Goal: Transaction & Acquisition: Book appointment/travel/reservation

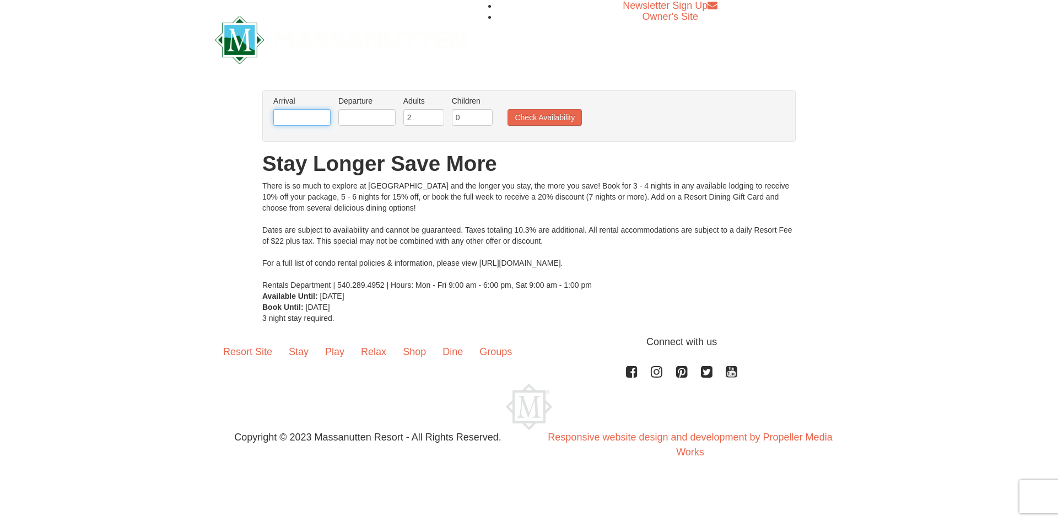
click at [305, 116] on input "text" at bounding box center [301, 117] width 57 height 17
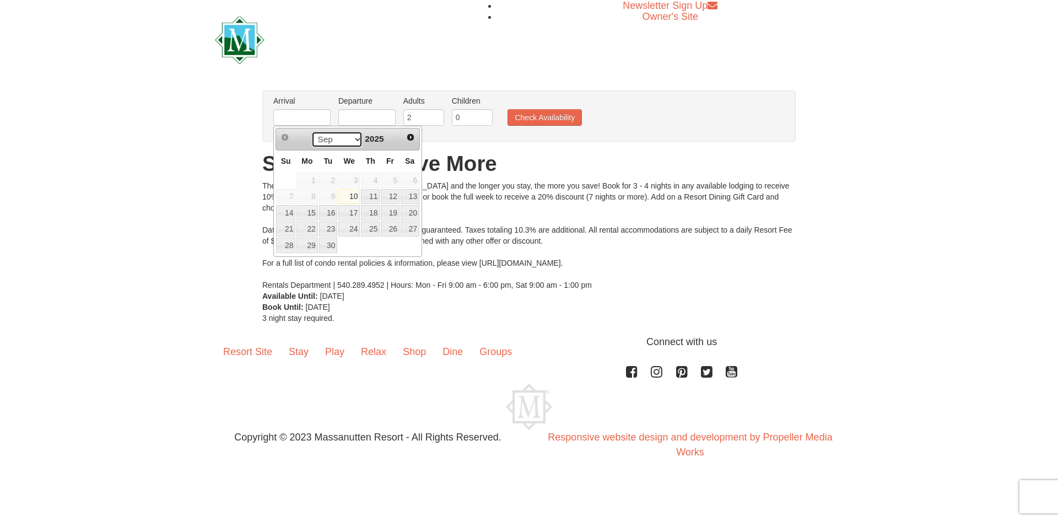
click at [354, 138] on select "Sep Oct Nov Dec" at bounding box center [336, 139] width 51 height 17
click at [378, 140] on span "2025" at bounding box center [374, 138] width 19 height 9
click at [408, 138] on span "Next" at bounding box center [410, 137] width 9 height 9
click at [409, 138] on span "Next" at bounding box center [410, 137] width 9 height 9
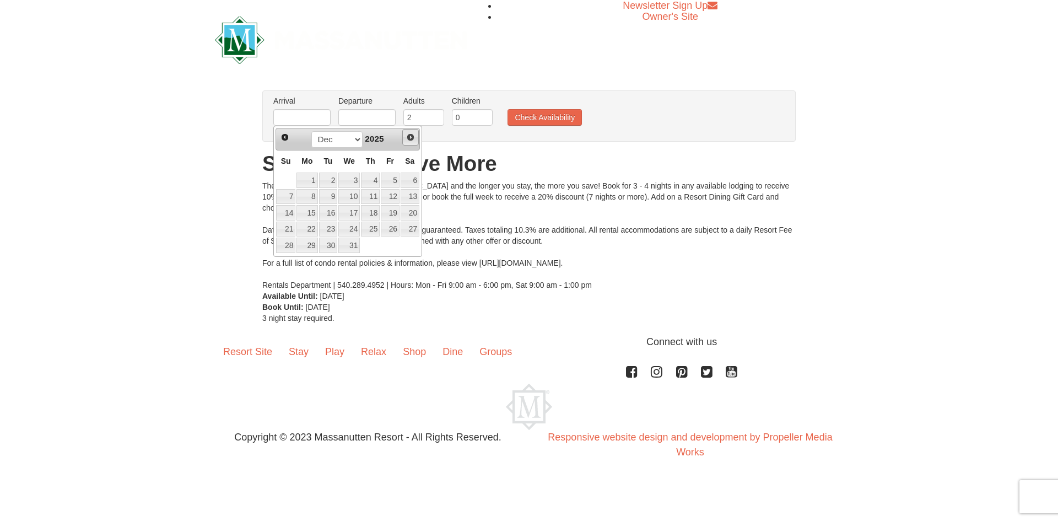
click at [409, 138] on span "Next" at bounding box center [410, 137] width 9 height 9
click at [392, 198] on link "9" at bounding box center [390, 196] width 19 height 15
type input "[DATE]"
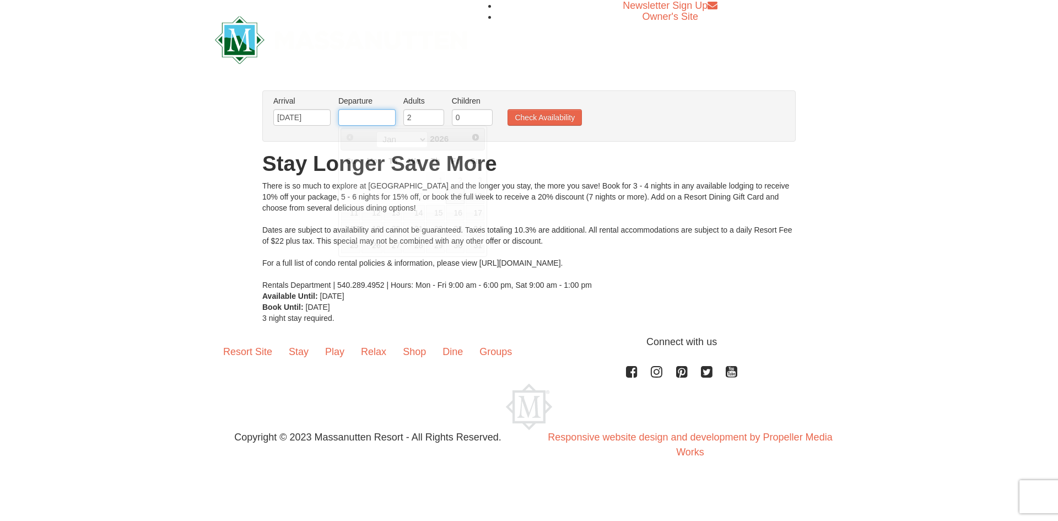
click at [383, 116] on input "text" at bounding box center [366, 117] width 57 height 17
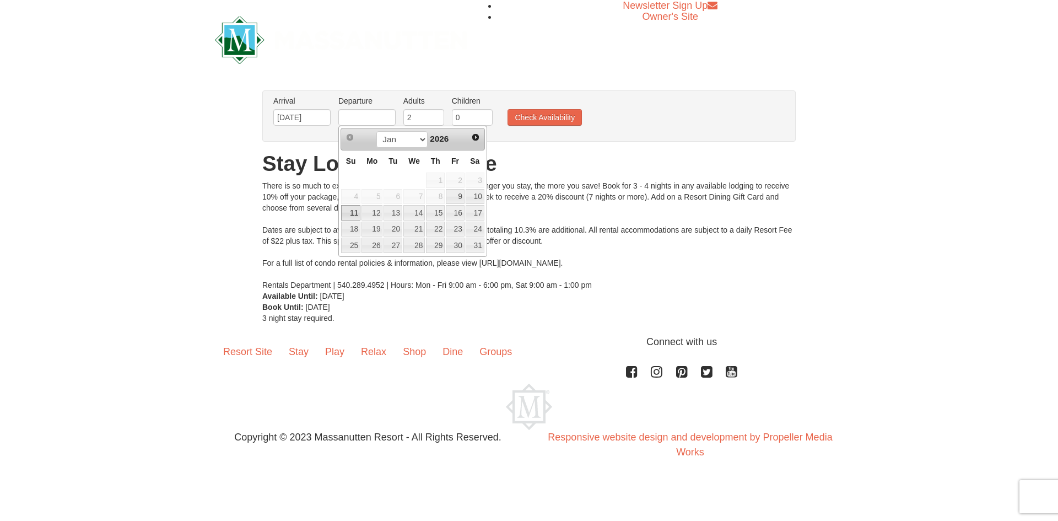
click at [356, 212] on link "11" at bounding box center [350, 212] width 19 height 15
type input "[DATE]"
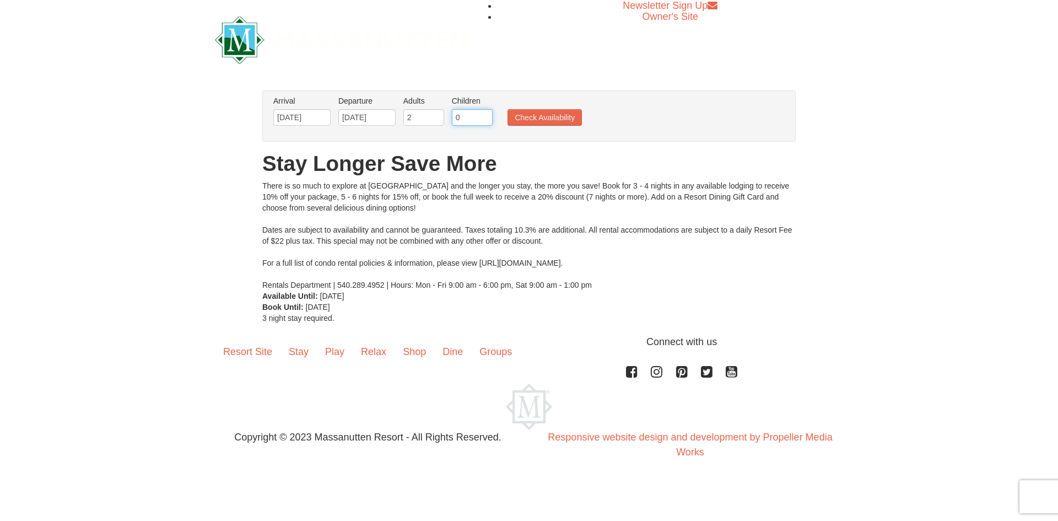
click at [460, 120] on input "0" at bounding box center [472, 117] width 41 height 17
type input "0"
type input "2"
click at [570, 115] on button "Check Availability" at bounding box center [544, 117] width 74 height 17
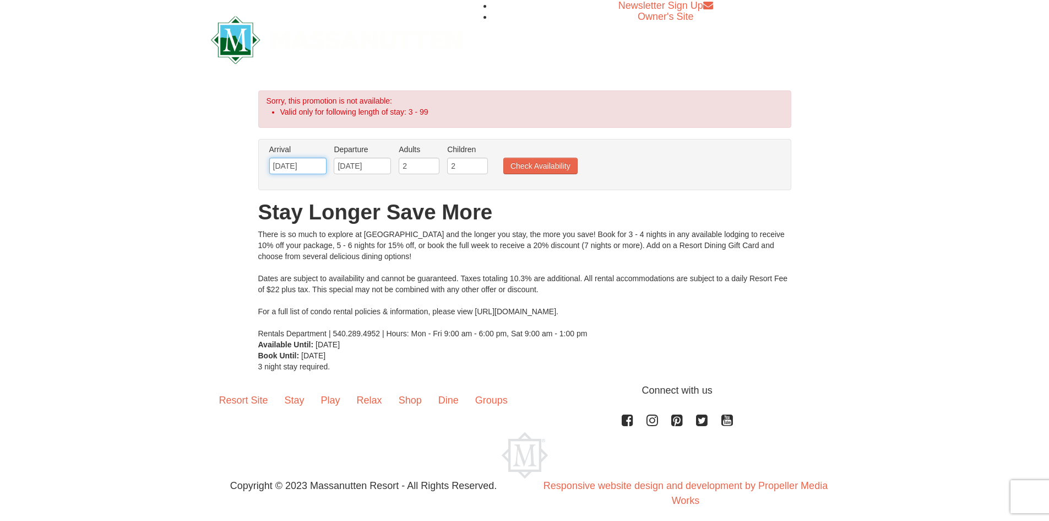
click at [298, 166] on input "[DATE]" at bounding box center [297, 166] width 57 height 17
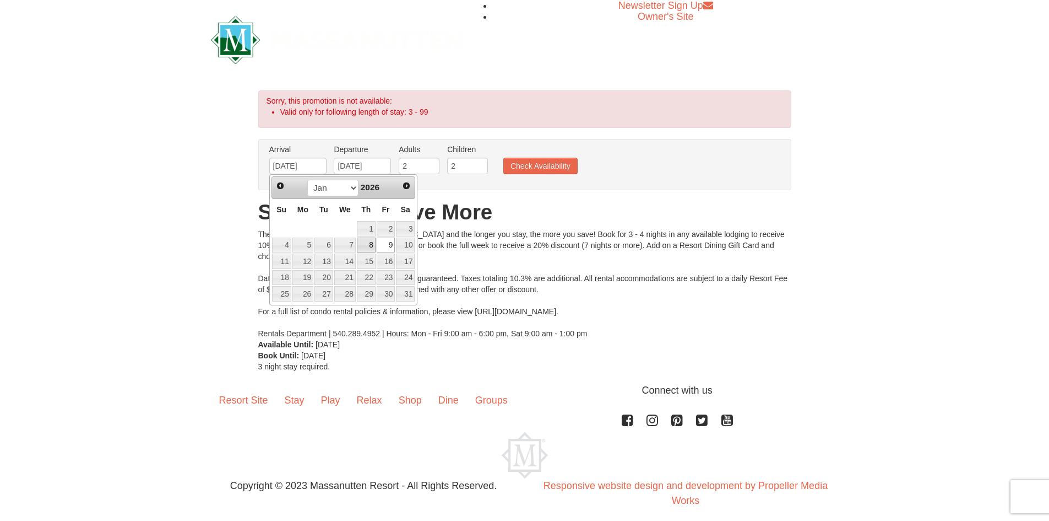
click at [369, 243] on link "8" at bounding box center [366, 244] width 19 height 15
type input "[DATE]"
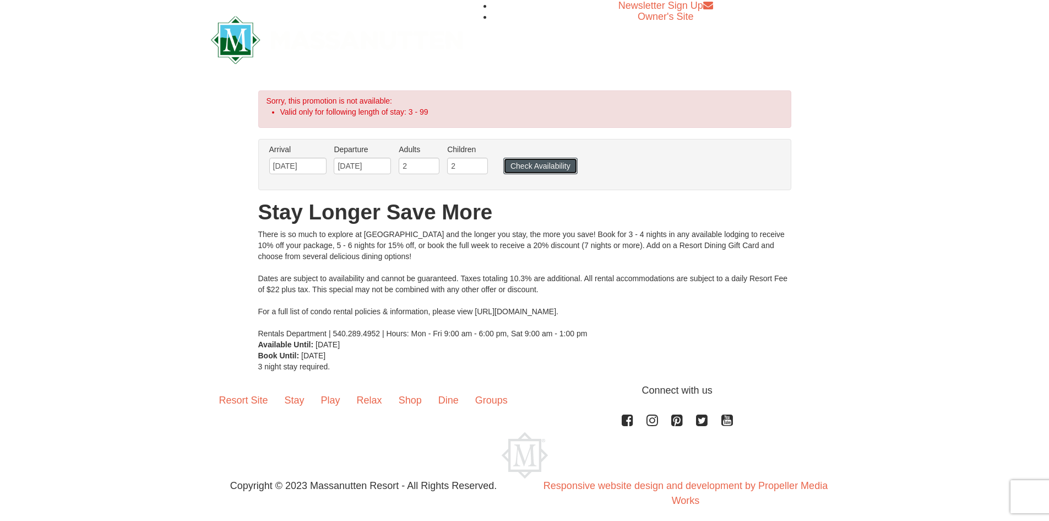
click at [543, 169] on button "Check Availability" at bounding box center [540, 166] width 74 height 17
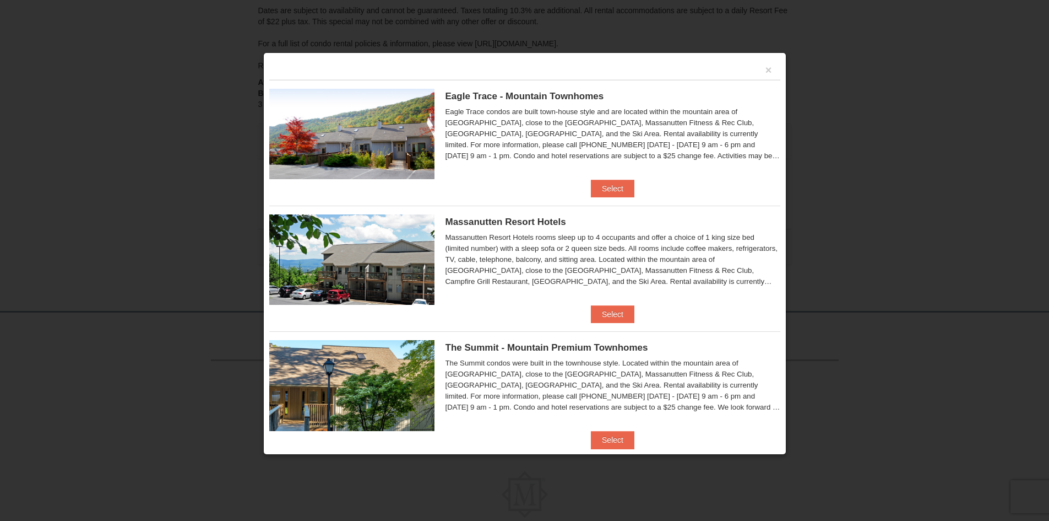
scroll to position [192, 0]
click at [604, 311] on button "Select" at bounding box center [613, 314] width 44 height 18
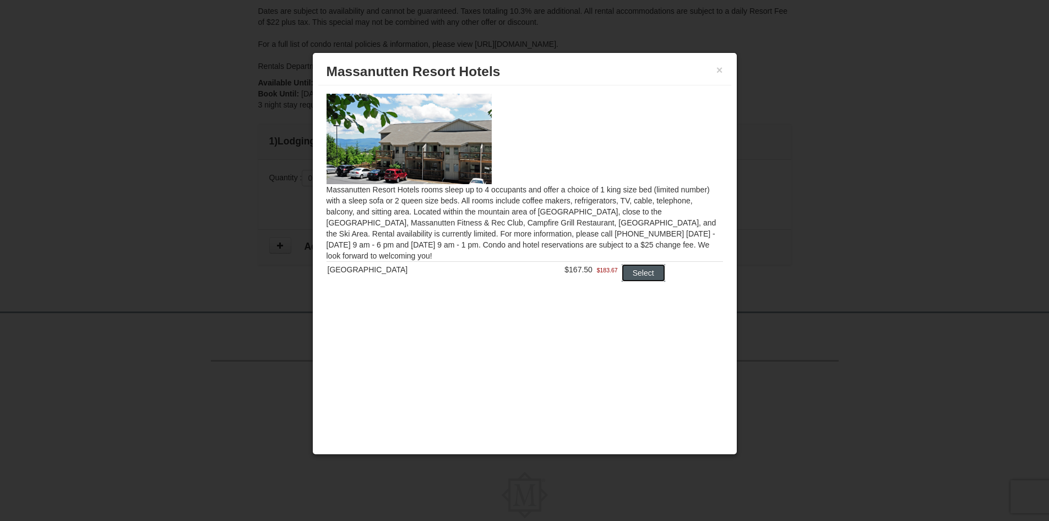
click at [634, 273] on button "Select" at bounding box center [644, 273] width 44 height 18
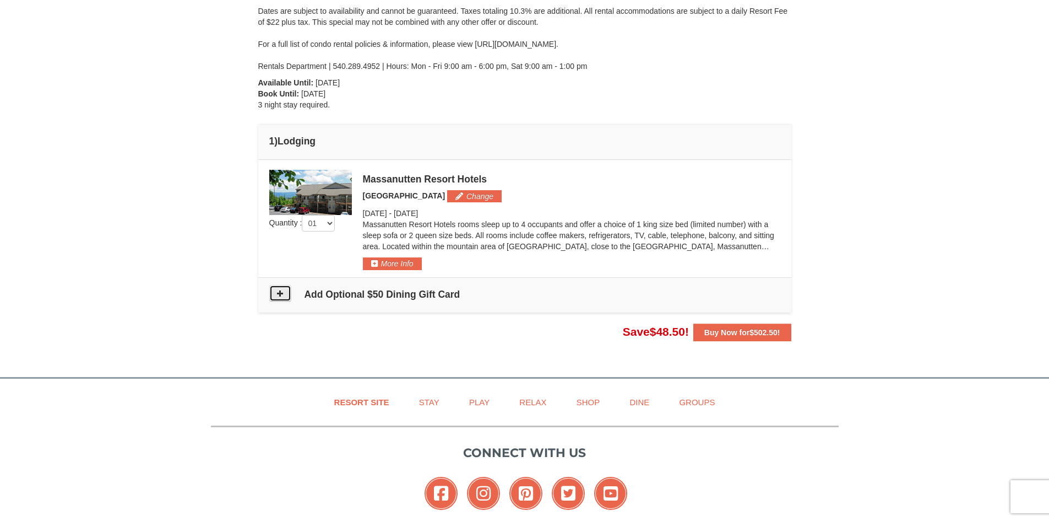
click at [283, 291] on icon at bounding box center [280, 293] width 8 height 8
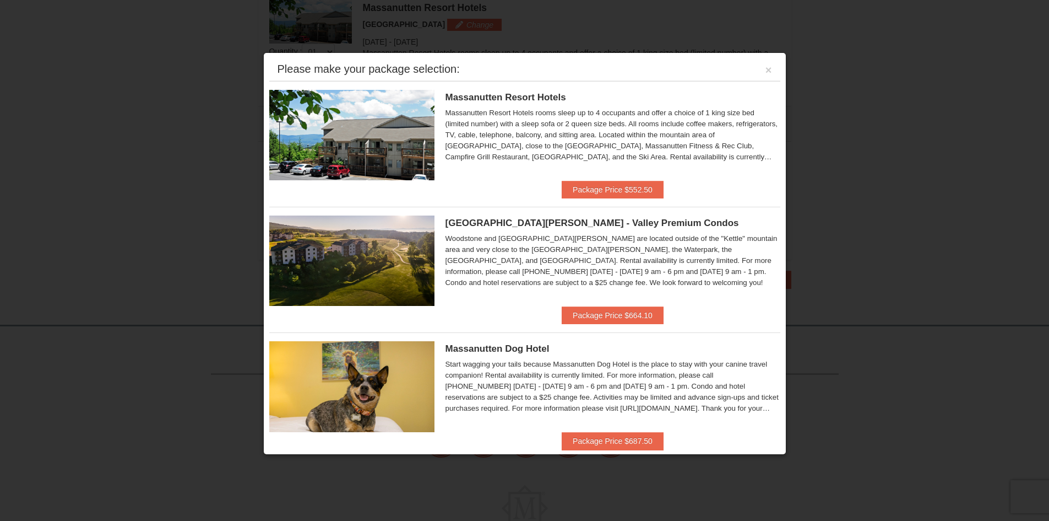
scroll to position [361, 0]
click at [766, 69] on button "×" at bounding box center [769, 69] width 7 height 11
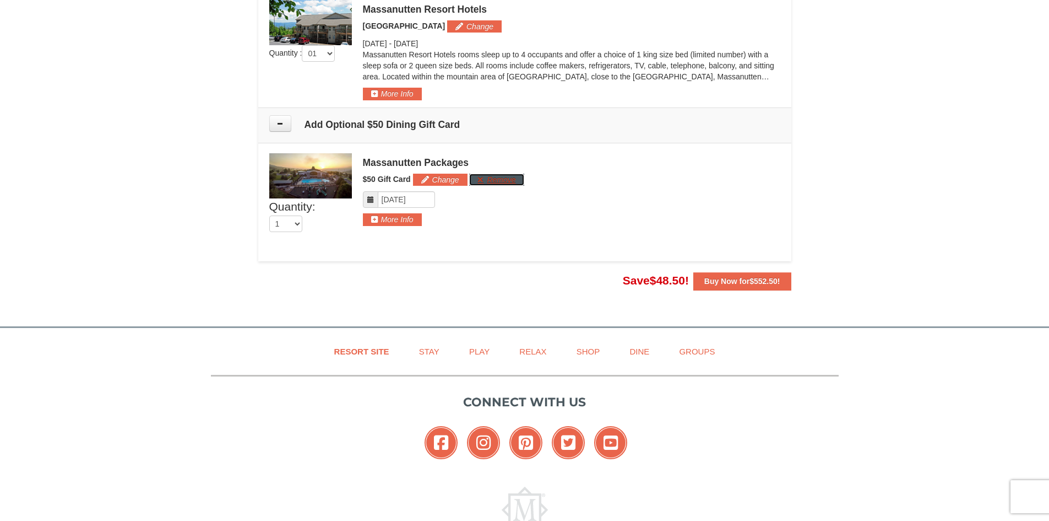
click at [509, 178] on button "Remove" at bounding box center [496, 180] width 55 height 12
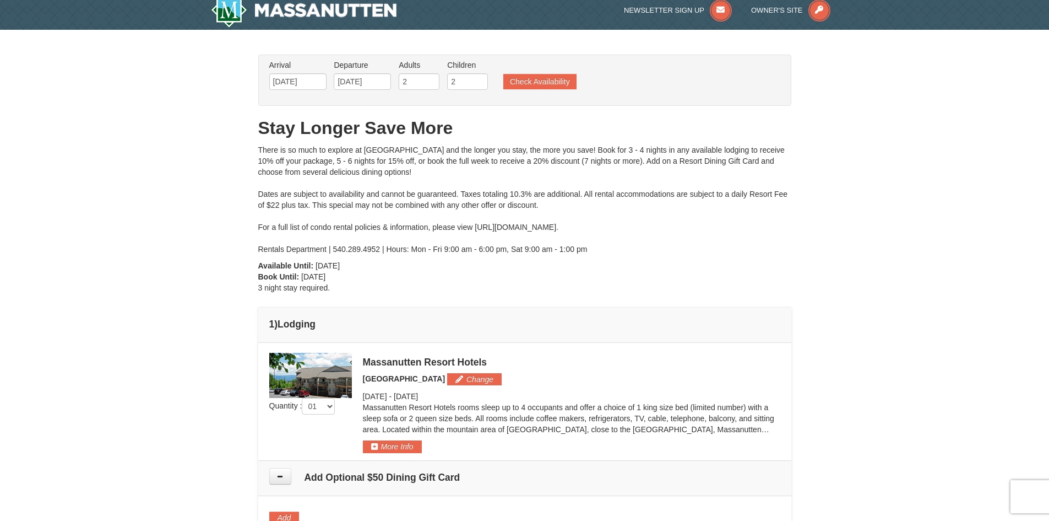
scroll to position [0, 0]
